Goal: Navigation & Orientation: Go to known website

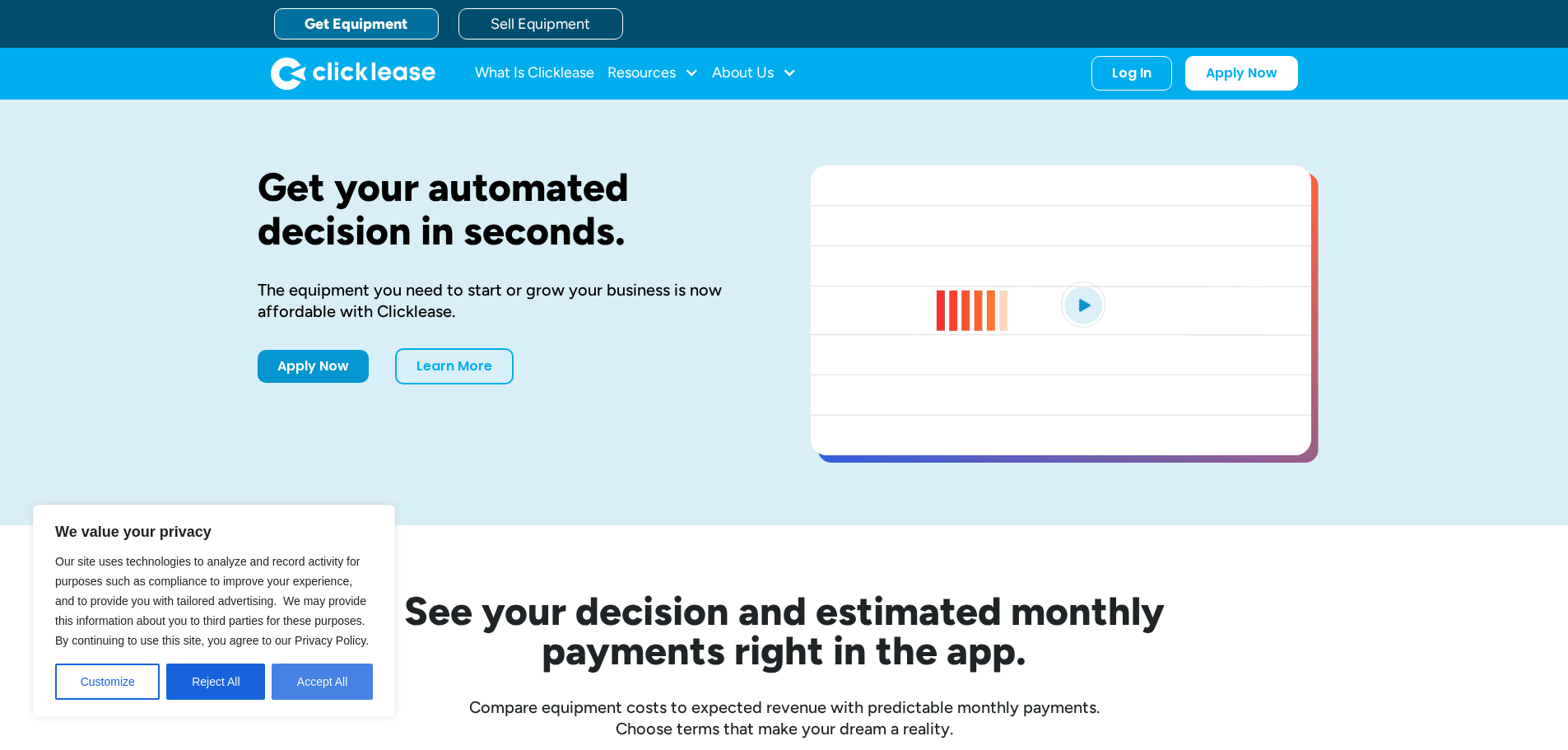
click at [350, 685] on button "Accept All" at bounding box center [322, 681] width 101 height 37
